Goal: Task Accomplishment & Management: Use online tool/utility

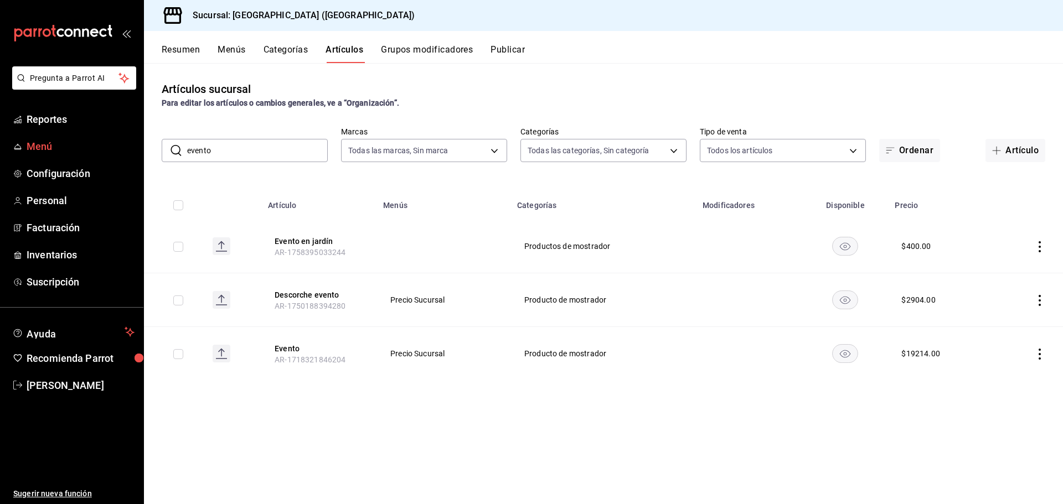
click at [58, 146] on span "Menú" at bounding box center [81, 146] width 108 height 15
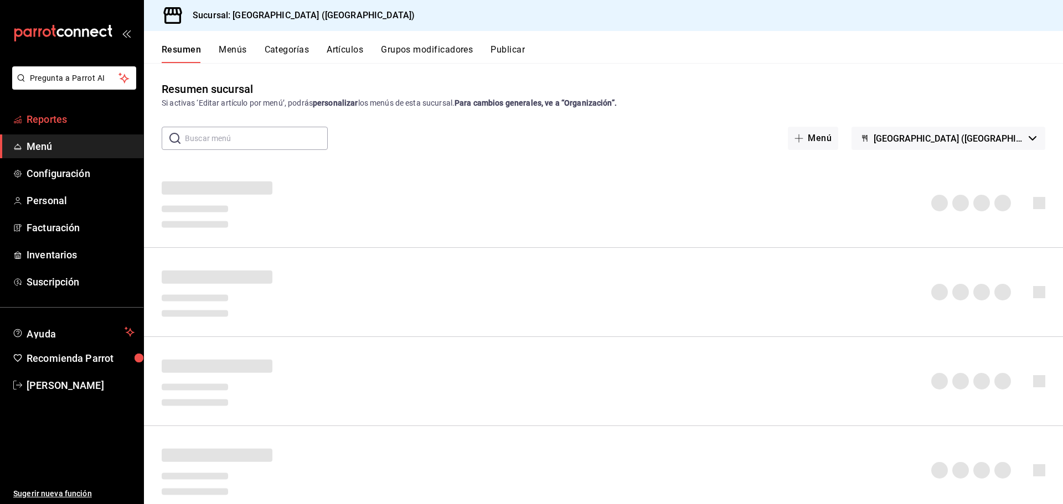
click at [57, 118] on span "Reportes" at bounding box center [81, 119] width 108 height 15
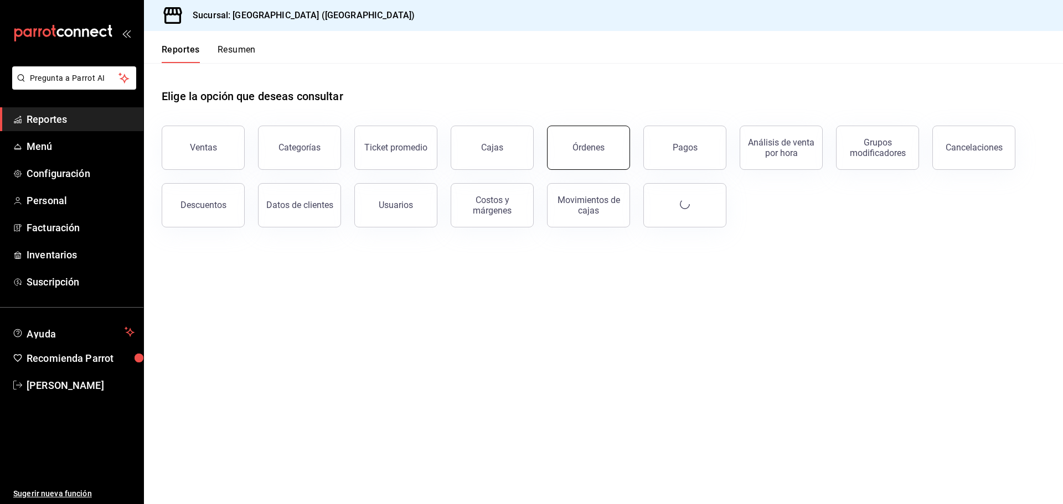
click at [605, 153] on button "Órdenes" at bounding box center [588, 148] width 83 height 44
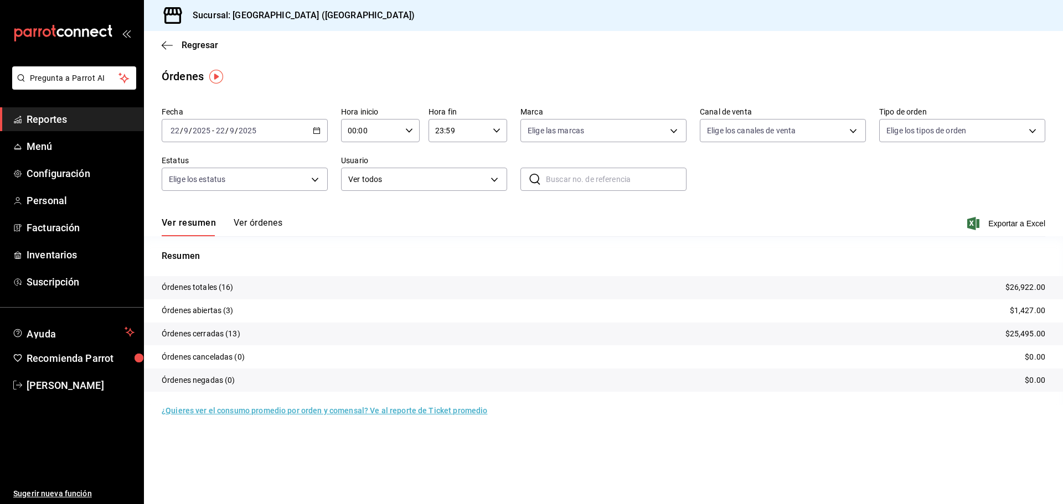
click at [313, 130] on icon "button" at bounding box center [317, 131] width 8 height 8
click at [182, 185] on span "Ayer" at bounding box center [214, 189] width 86 height 12
click at [1016, 224] on span "Exportar a Excel" at bounding box center [1007, 223] width 76 height 13
